Goal: Transaction & Acquisition: Purchase product/service

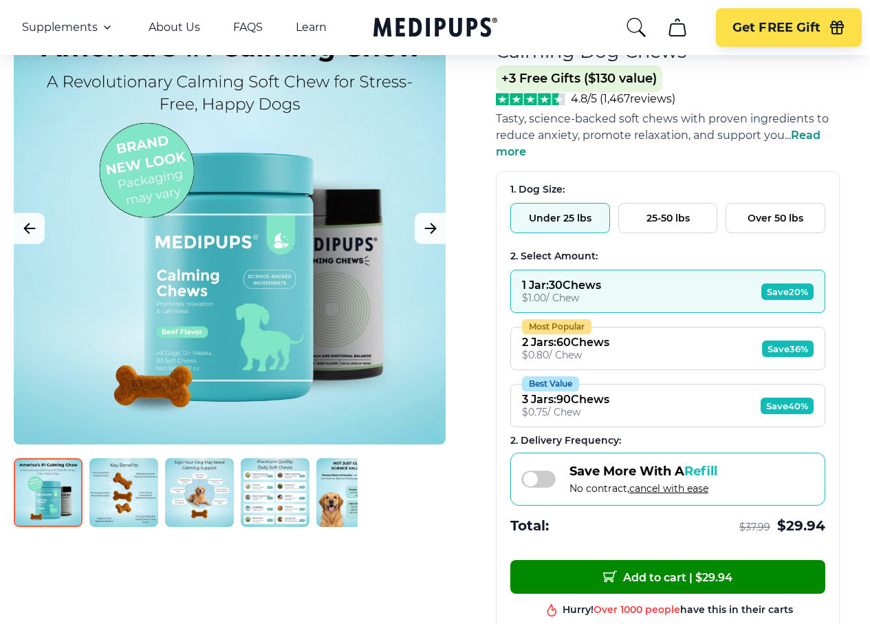
scroll to position [206, 0]
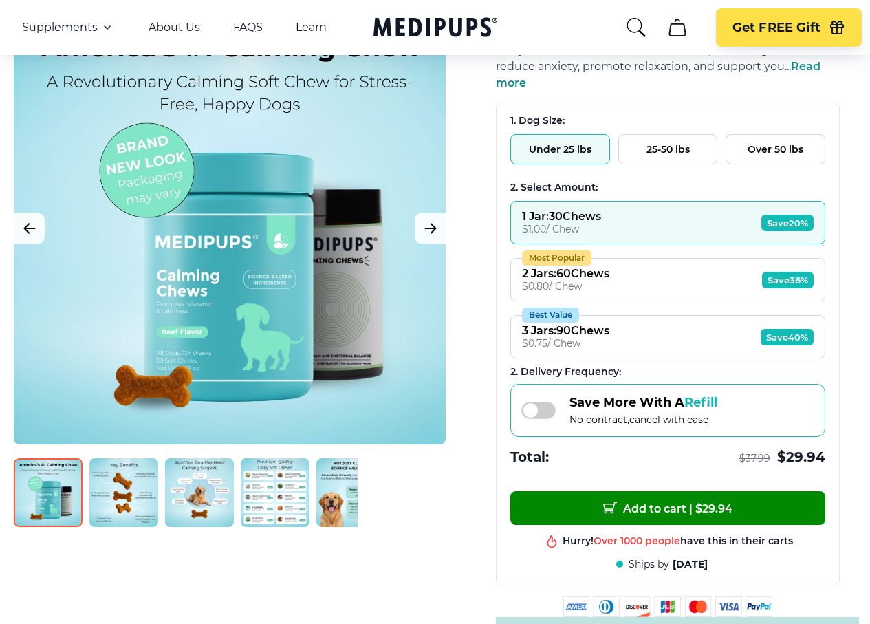
click at [133, 479] on img at bounding box center [123, 492] width 69 height 69
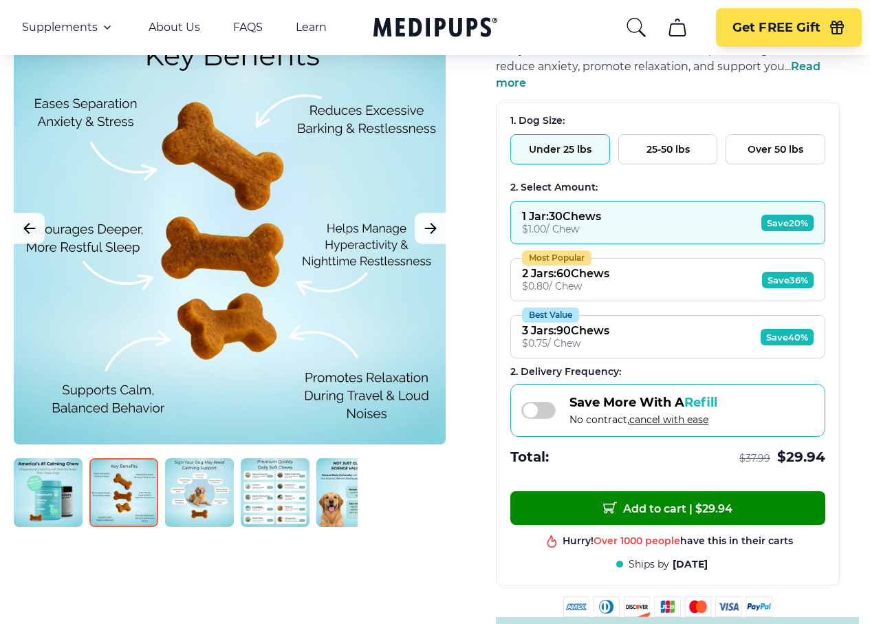
click at [226, 491] on img at bounding box center [199, 492] width 69 height 69
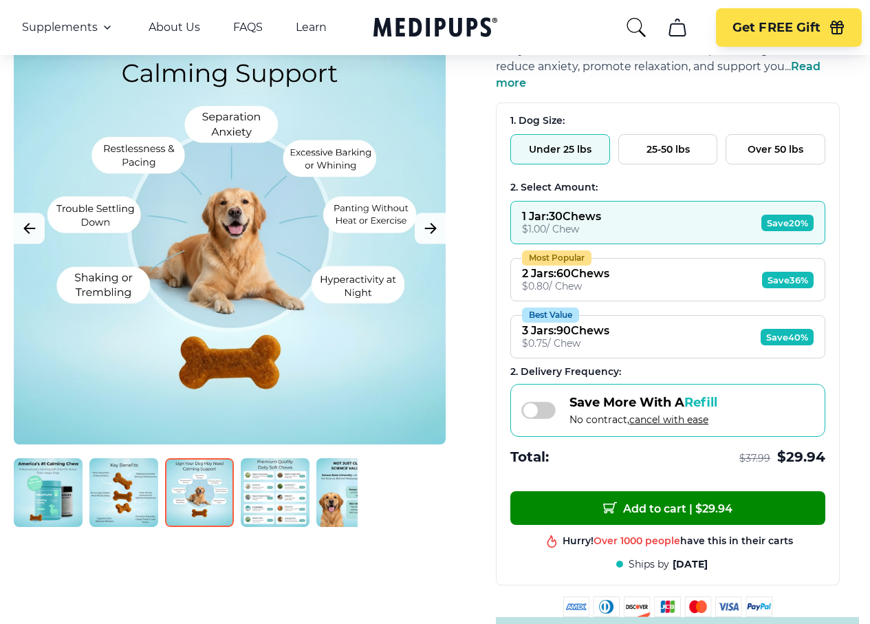
click at [283, 490] on img at bounding box center [275, 492] width 69 height 69
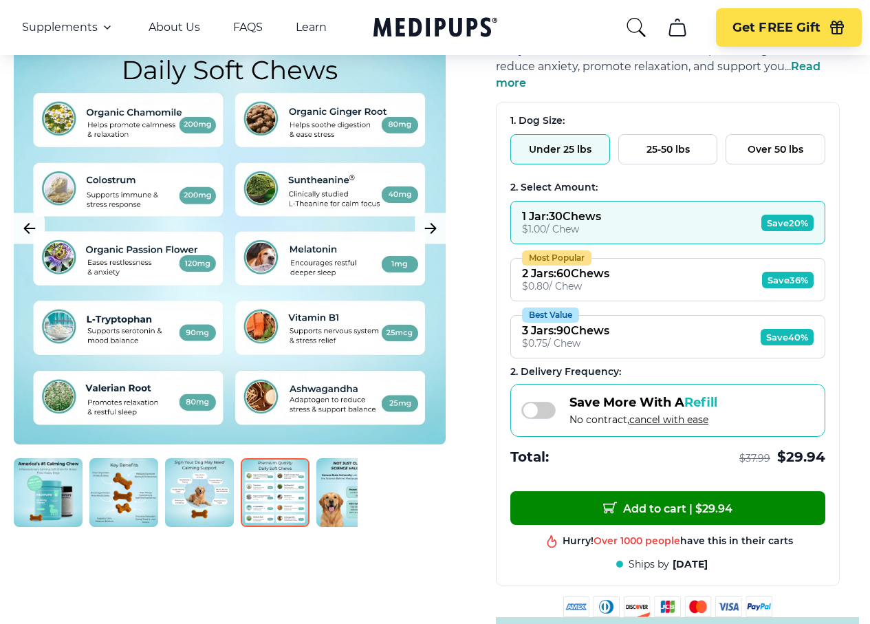
click at [351, 491] on img at bounding box center [350, 492] width 69 height 69
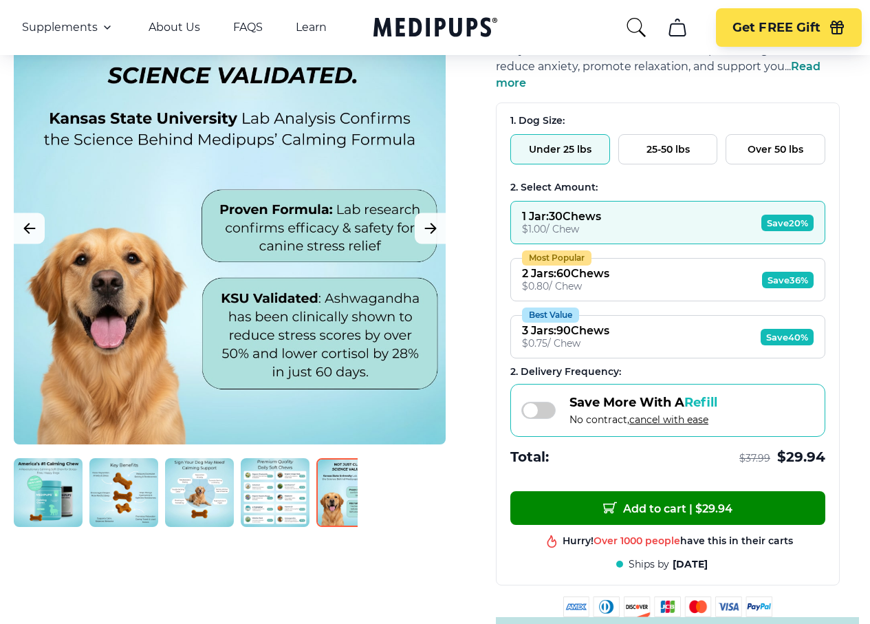
click at [428, 492] on img at bounding box center [426, 492] width 69 height 69
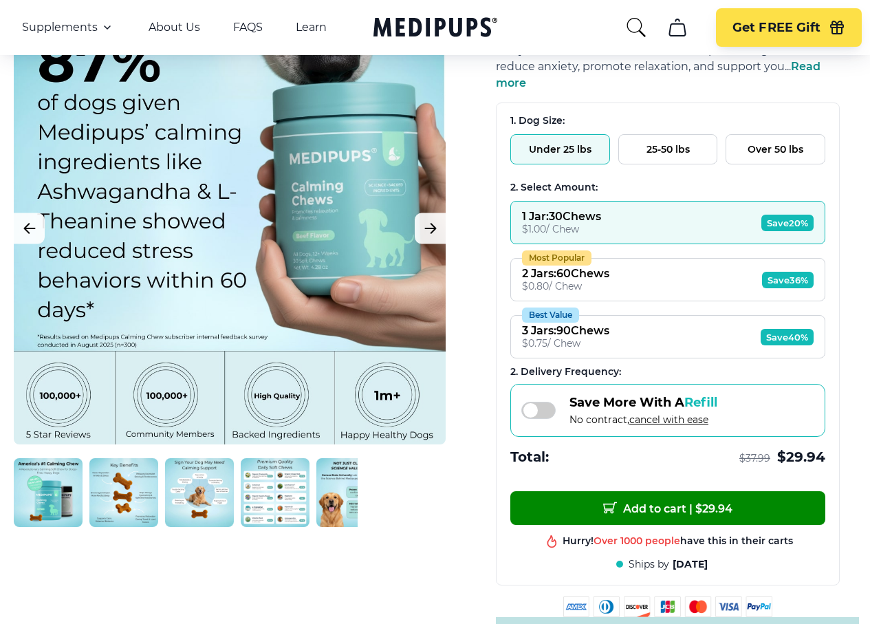
click at [419, 491] on img at bounding box center [426, 492] width 69 height 69
click at [61, 485] on img at bounding box center [48, 492] width 69 height 69
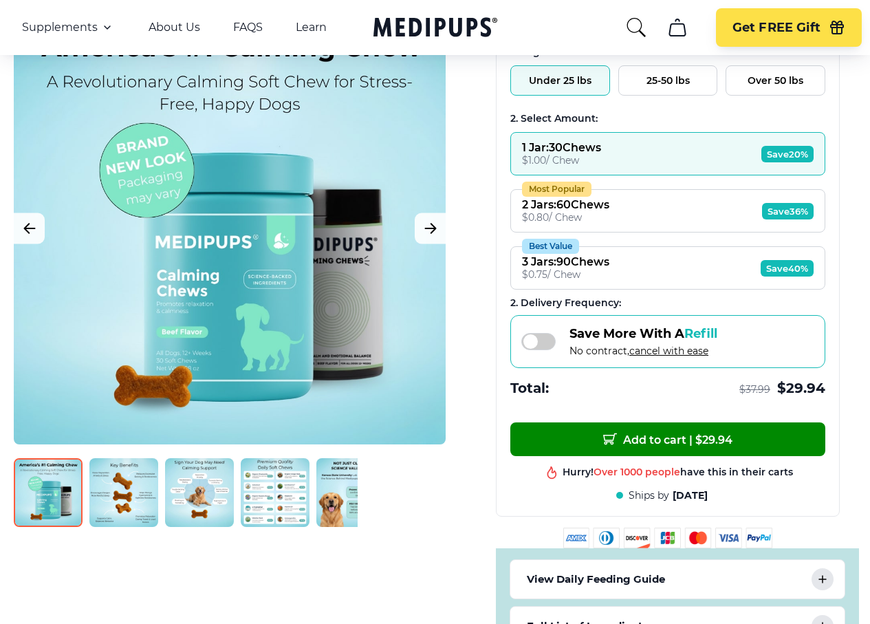
scroll to position [413, 0]
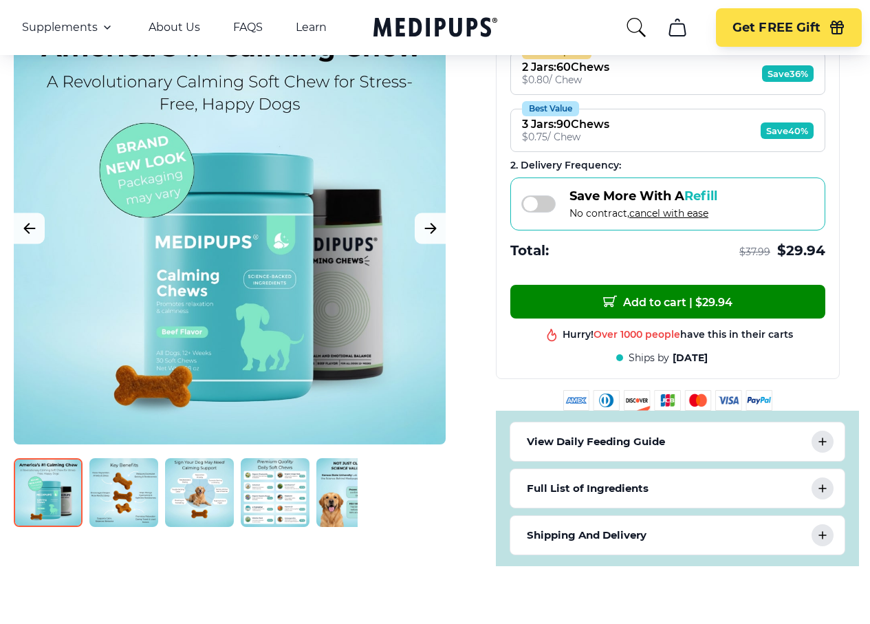
click at [421, 458] on img at bounding box center [426, 492] width 69 height 69
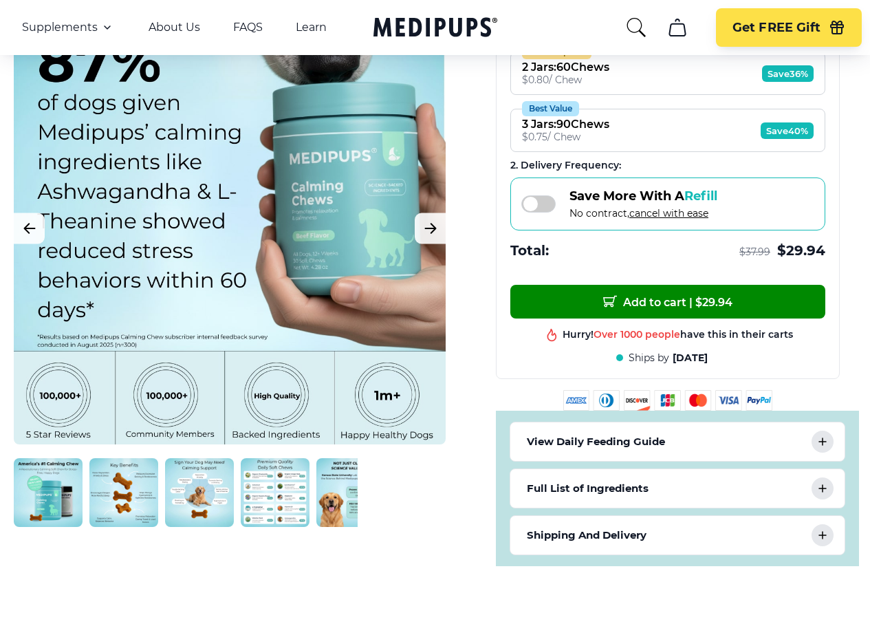
click at [826, 438] on icon at bounding box center [822, 441] width 7 height 7
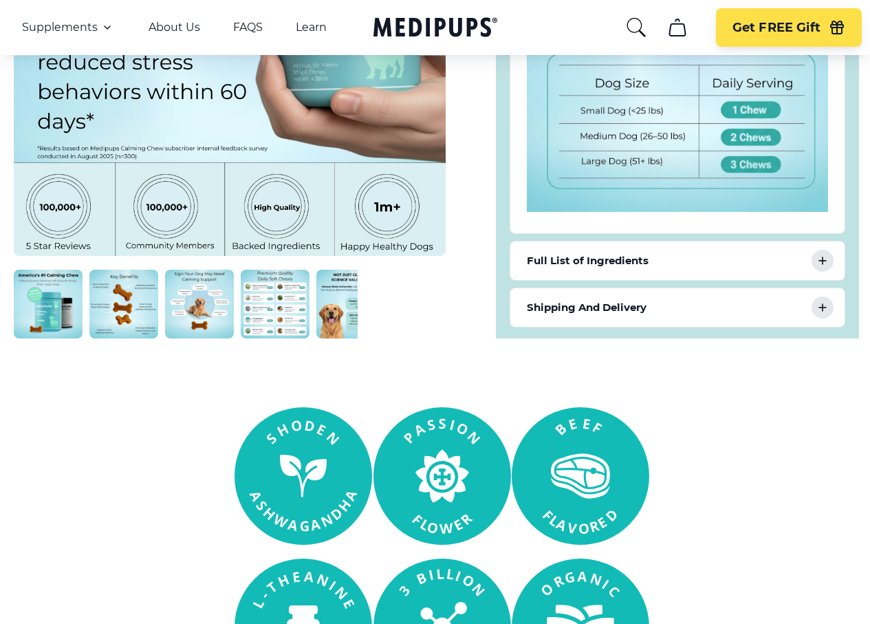
scroll to position [1031, 0]
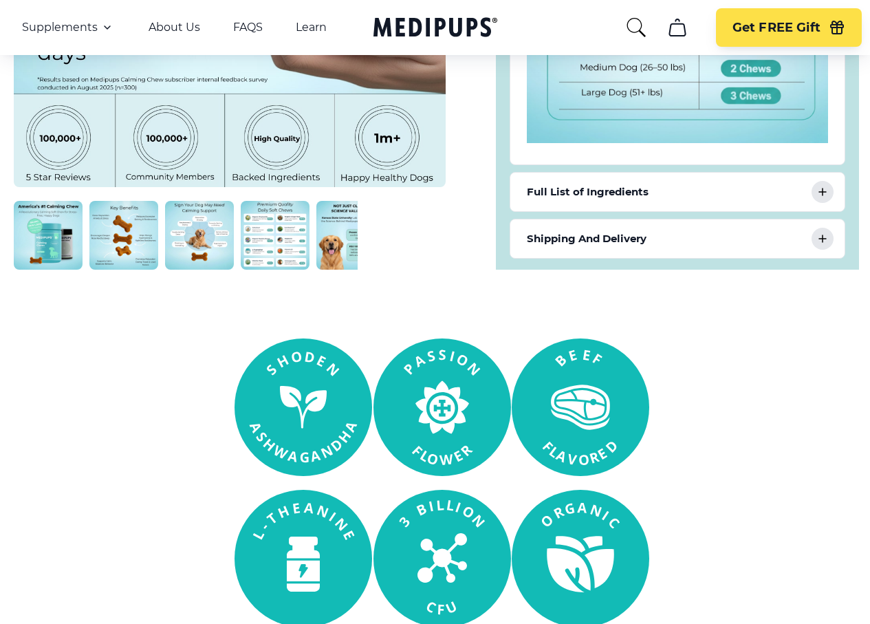
click at [833, 219] on div "Shipping And Delivery" at bounding box center [677, 238] width 334 height 39
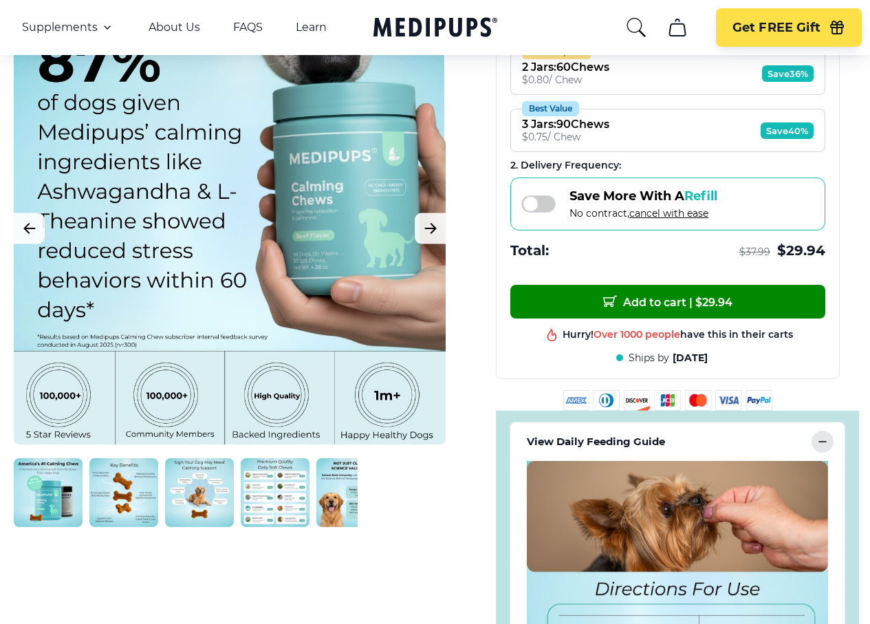
scroll to position [275, 0]
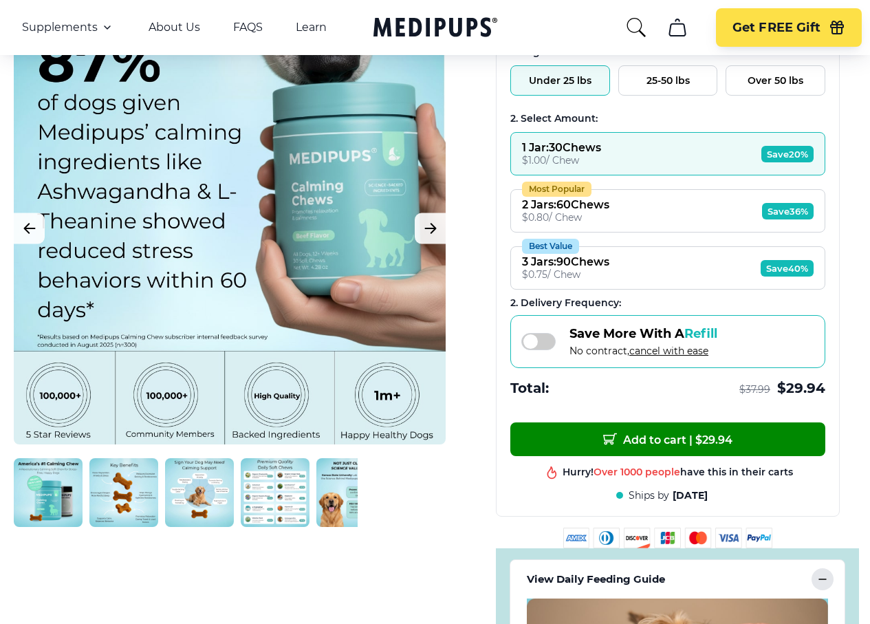
click at [705, 326] on span "Refill" at bounding box center [700, 333] width 33 height 15
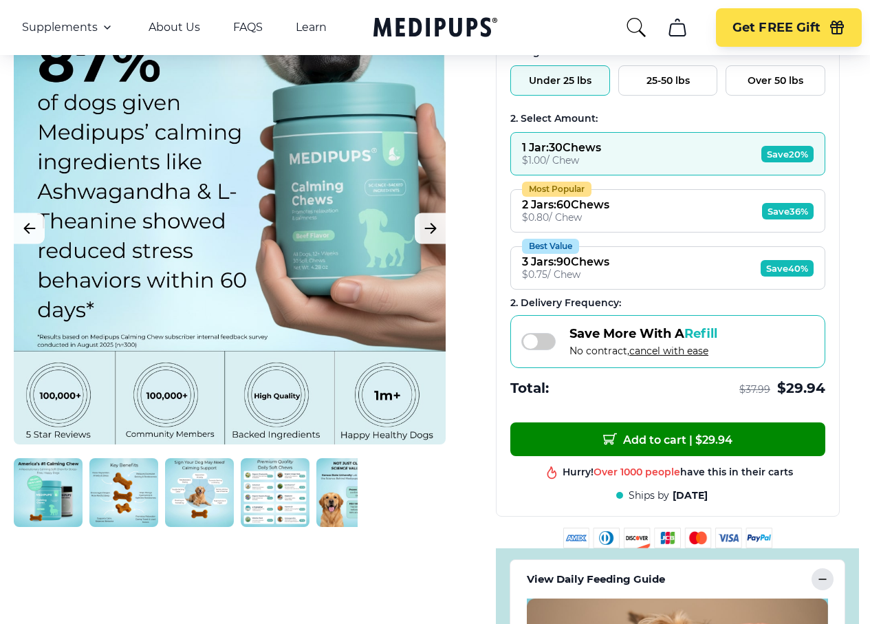
scroll to position [248, 0]
click at [705, 326] on span "Refill" at bounding box center [700, 333] width 33 height 15
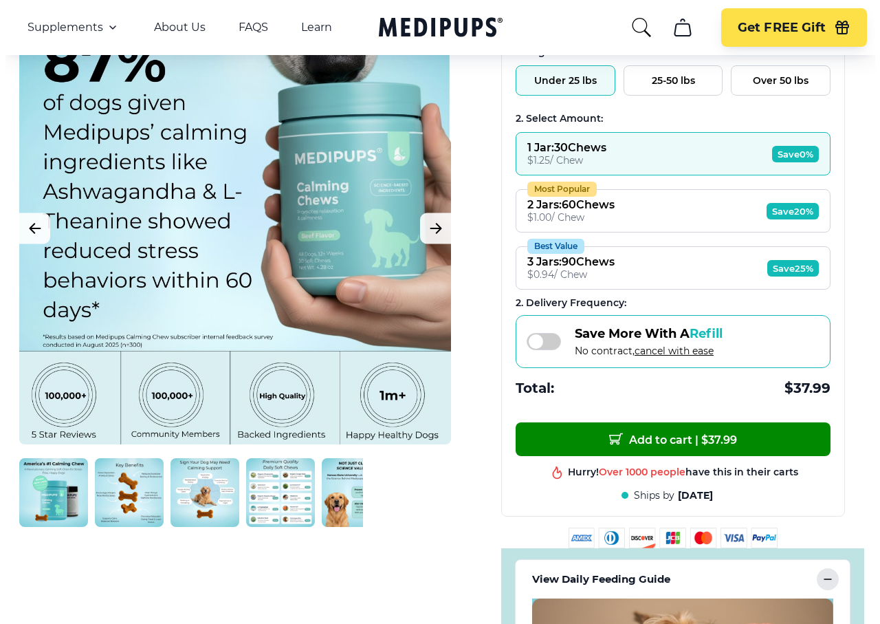
scroll to position [275, 0]
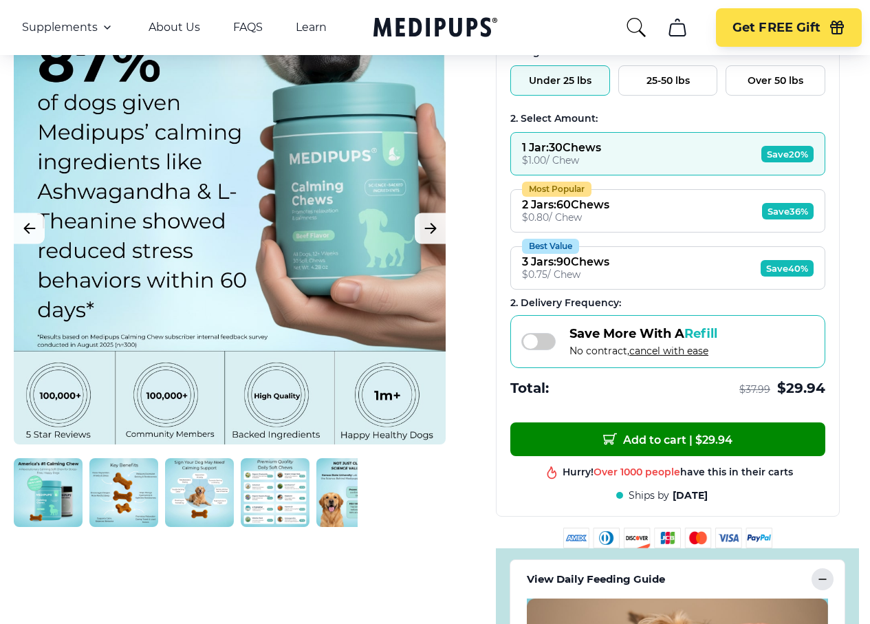
click at [650, 189] on button "Most Popular 2 Jars : 60 Chews $ 0.80 / Chew Save 36%" at bounding box center [667, 210] width 315 height 43
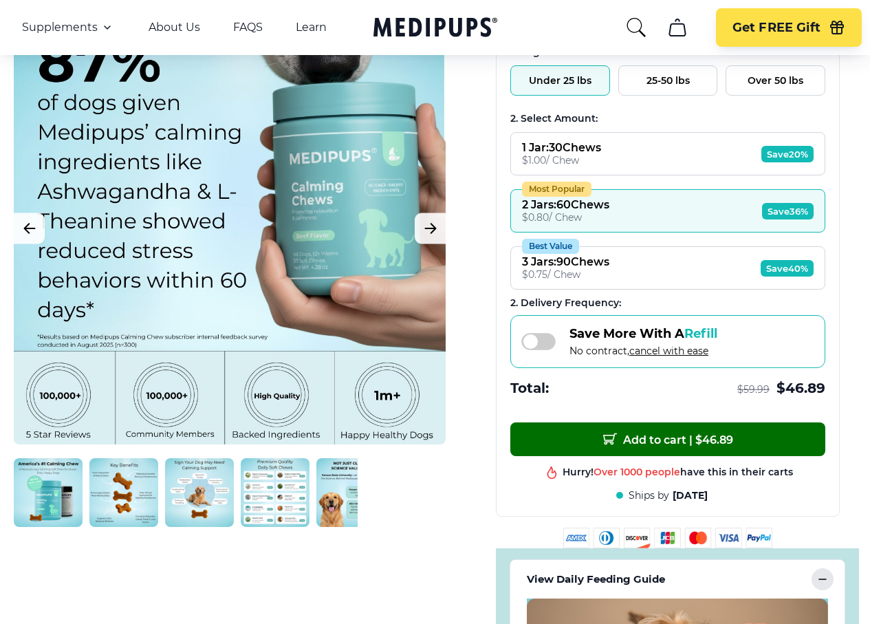
click at [732, 432] on span "Add to cart | $ 46.89" at bounding box center [668, 439] width 130 height 14
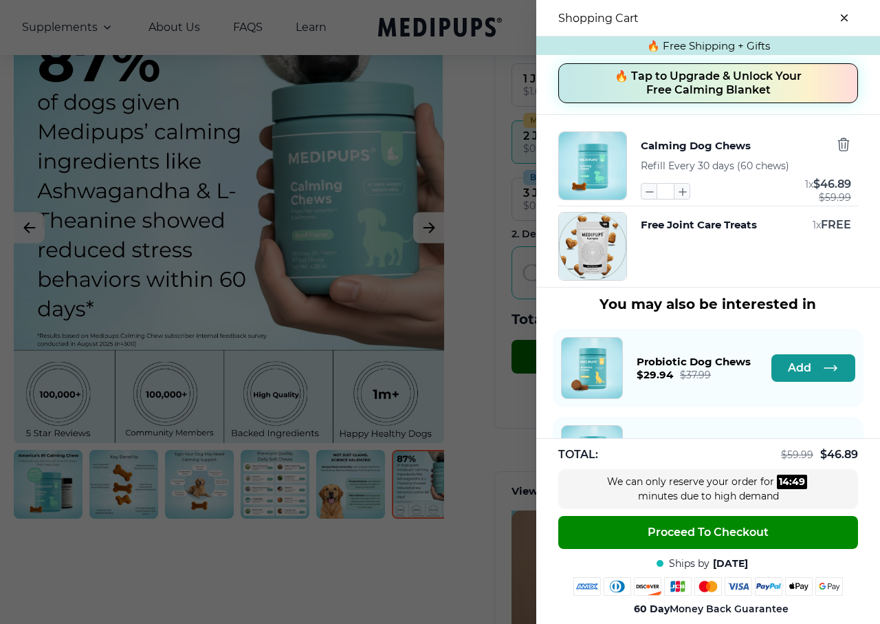
scroll to position [0, 0]
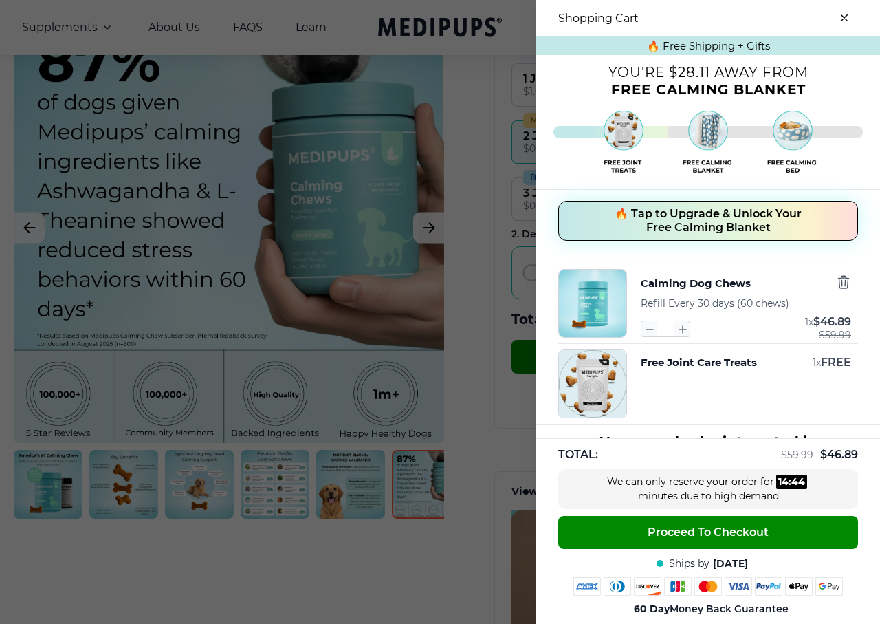
click at [731, 226] on span "🔥 Tap to Upgrade & Unlock Your Free Calming Blanket" at bounding box center [708, 221] width 187 height 28
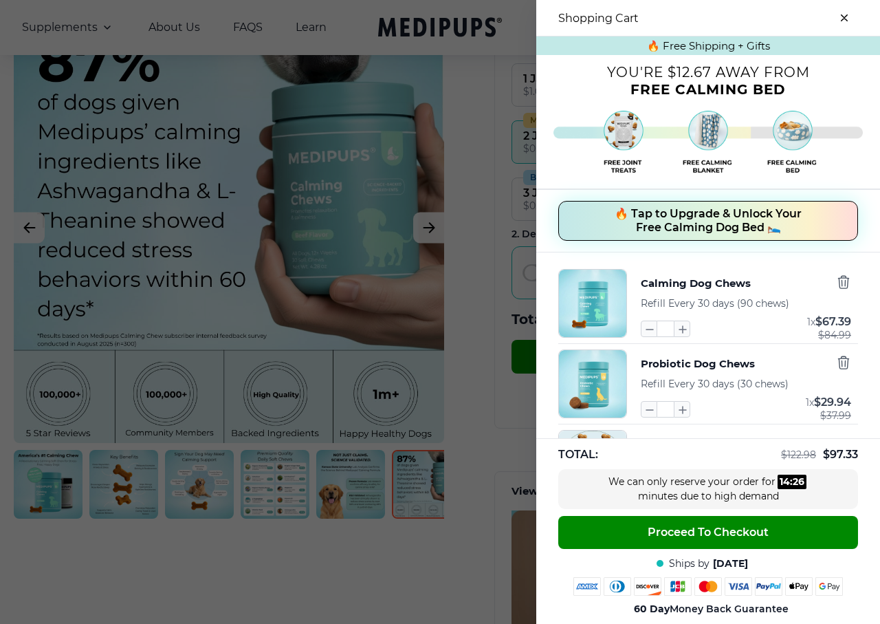
click at [716, 220] on span "🔥 Tap to Upgrade & Unlock Your Free Calming Dog Bed 🛌" at bounding box center [708, 221] width 187 height 28
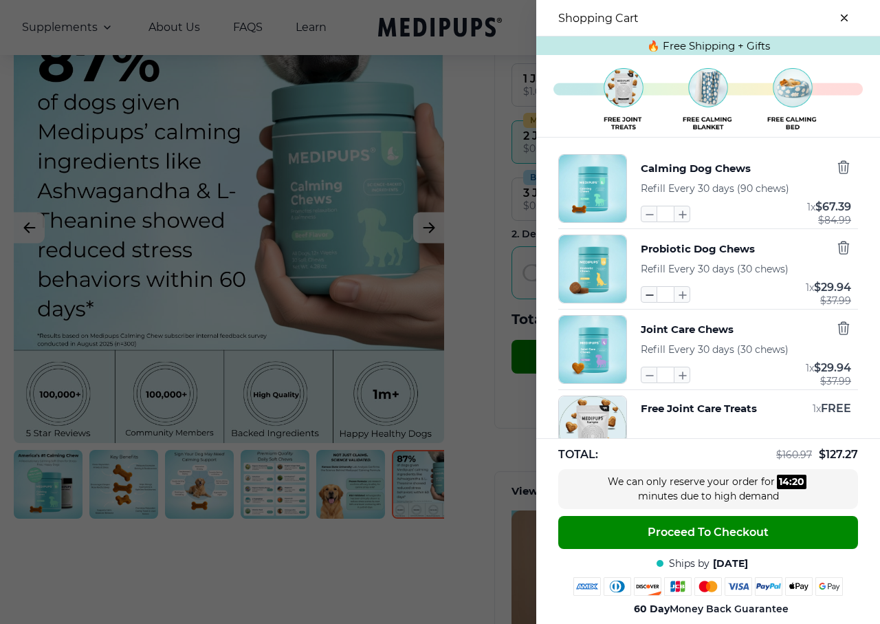
click at [642, 297] on icon "button" at bounding box center [649, 294] width 15 height 15
click at [642, 293] on icon "button" at bounding box center [649, 294] width 15 height 15
click at [836, 250] on icon "button" at bounding box center [843, 247] width 15 height 15
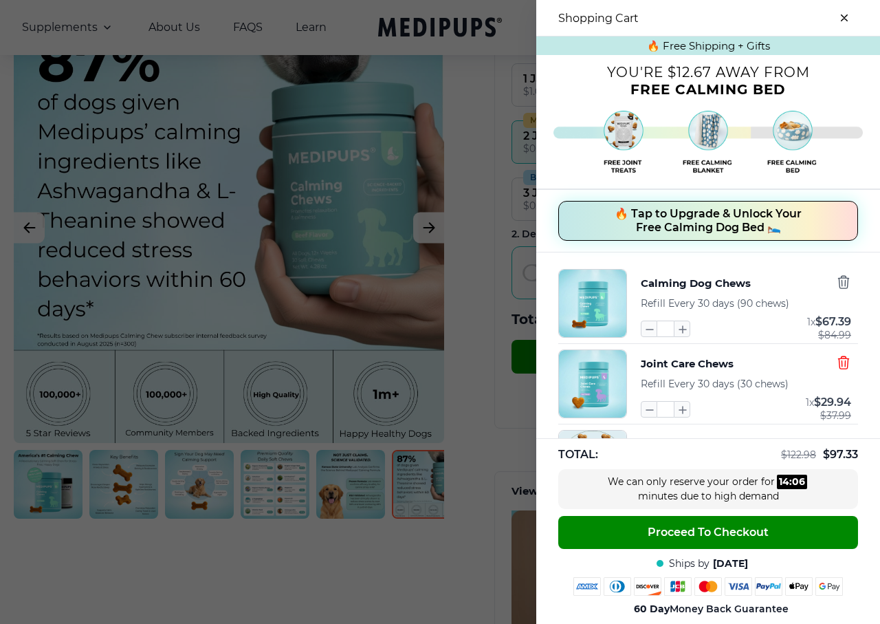
click at [836, 366] on icon "button" at bounding box center [843, 362] width 15 height 15
